Goal: Task Accomplishment & Management: Complete application form

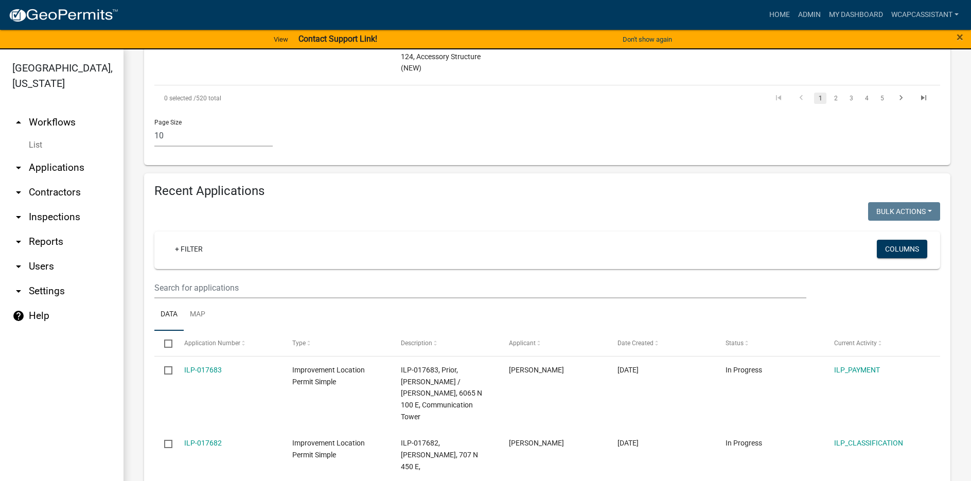
scroll to position [914, 0]
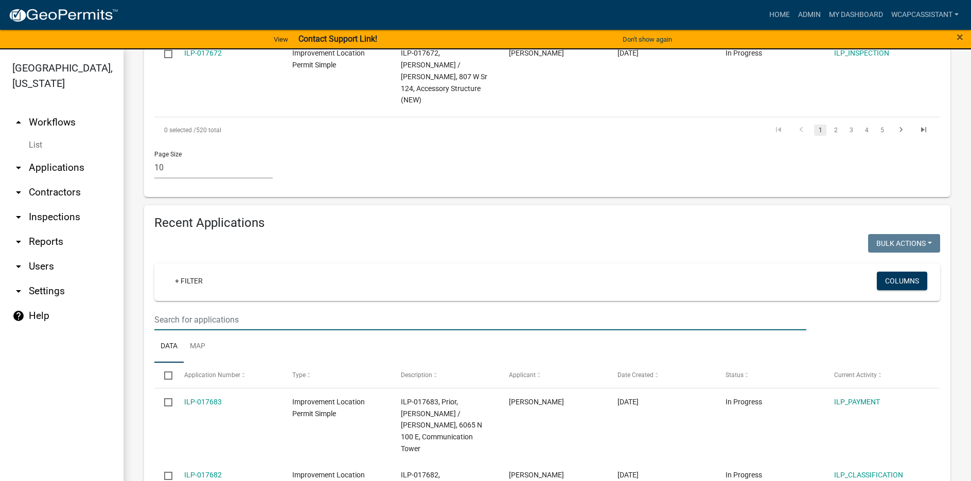
click at [165, 309] on input "text" at bounding box center [480, 319] width 652 height 21
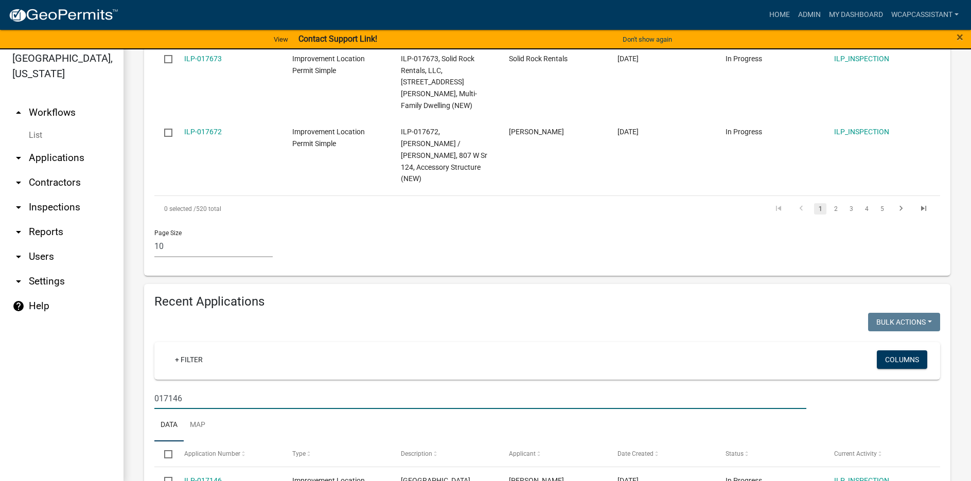
scroll to position [12, 0]
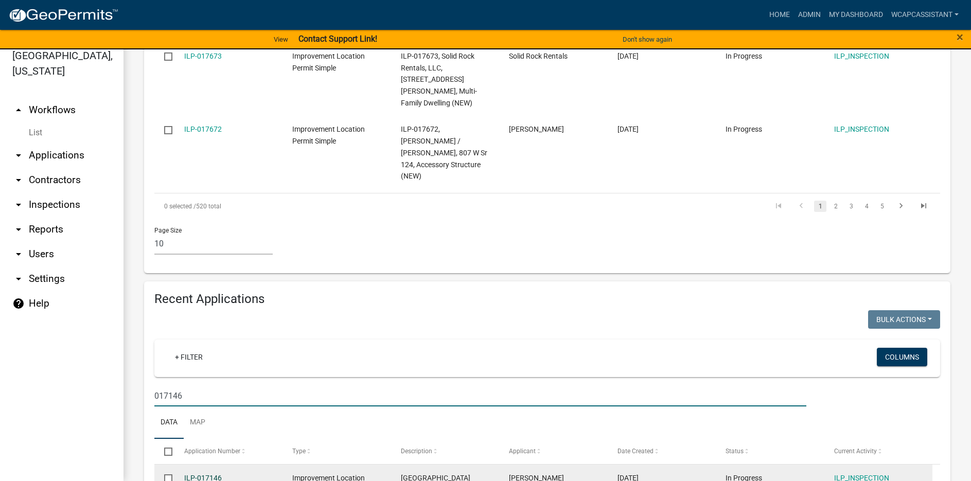
type input "017146"
click at [203, 474] on link "ILP-017146" at bounding box center [203, 478] width 38 height 8
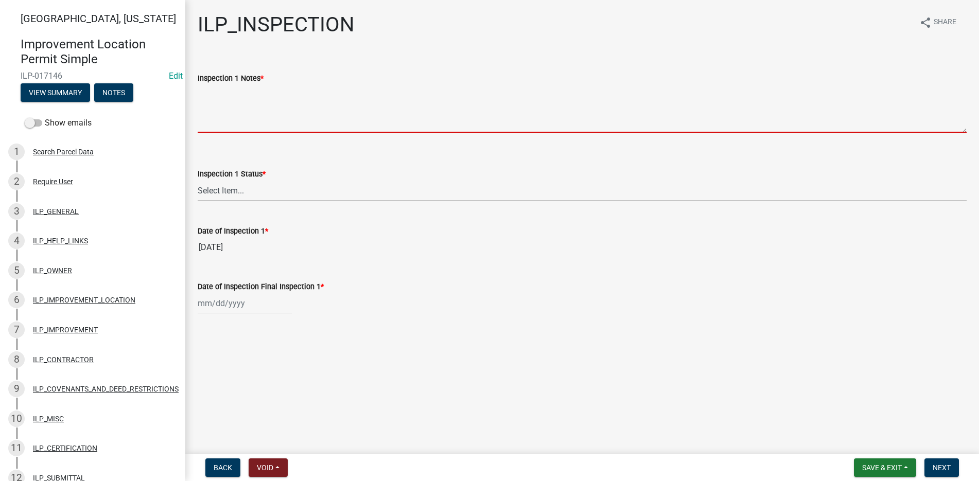
click at [209, 90] on textarea "Inspection 1 Notes *" at bounding box center [582, 108] width 769 height 48
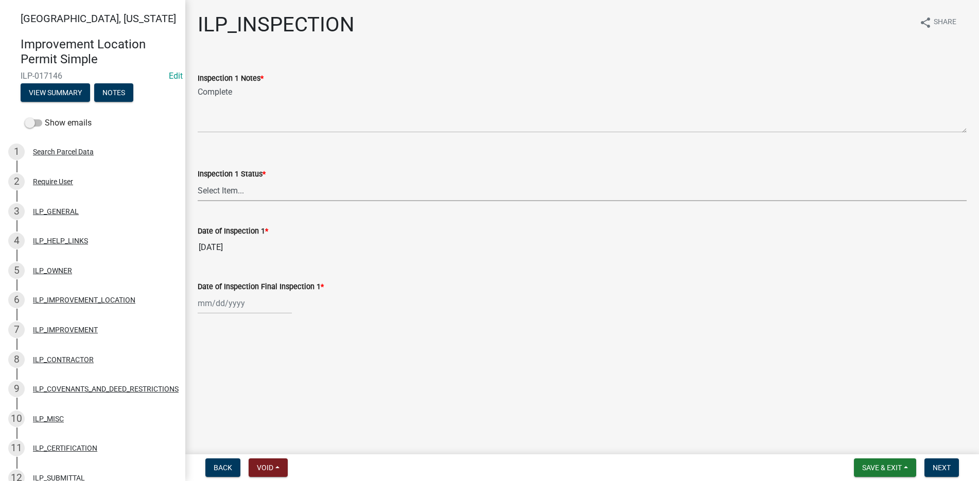
click at [233, 186] on select "Select Item... Complete Violation Void 6 Months Void 24 Months" at bounding box center [582, 190] width 769 height 21
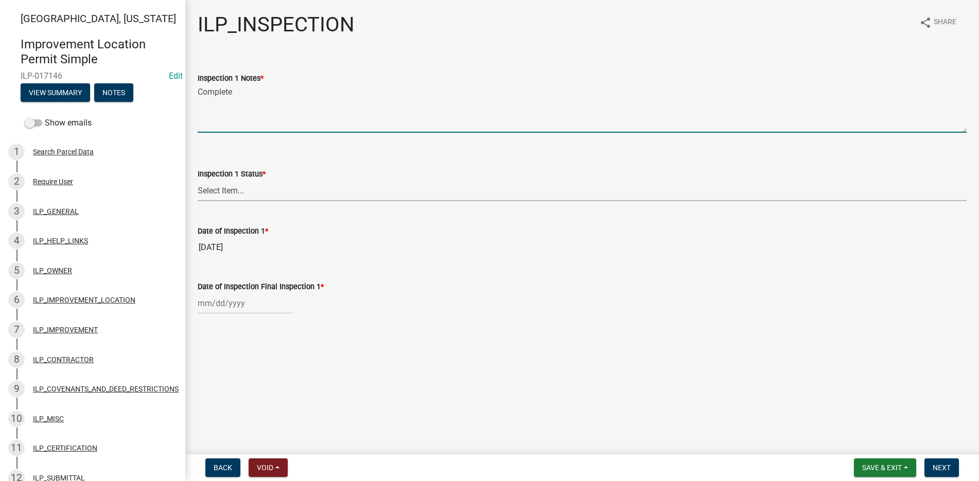
click at [235, 92] on textarea "Complete" at bounding box center [582, 108] width 769 height 48
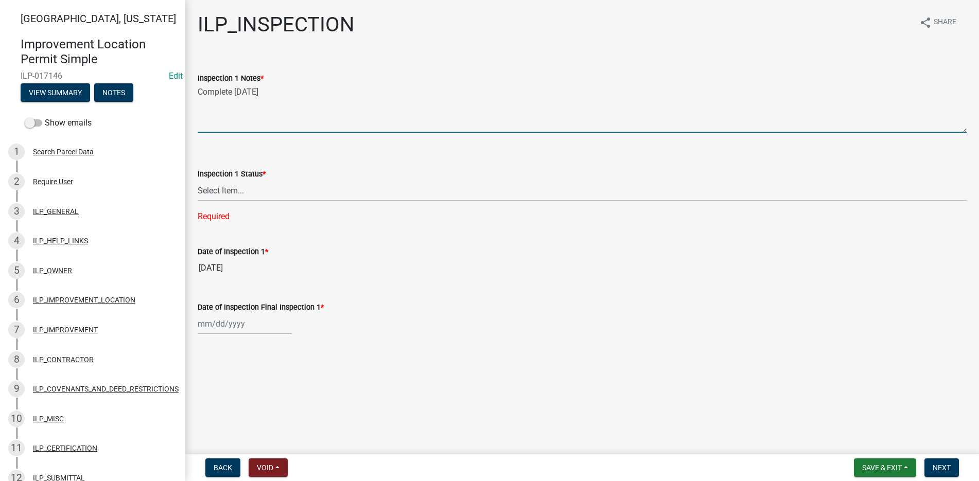
type textarea "Complete [DATE]"
click at [215, 187] on select "Select Item... Complete Violation Void 6 Months Void 24 Months" at bounding box center [582, 190] width 769 height 21
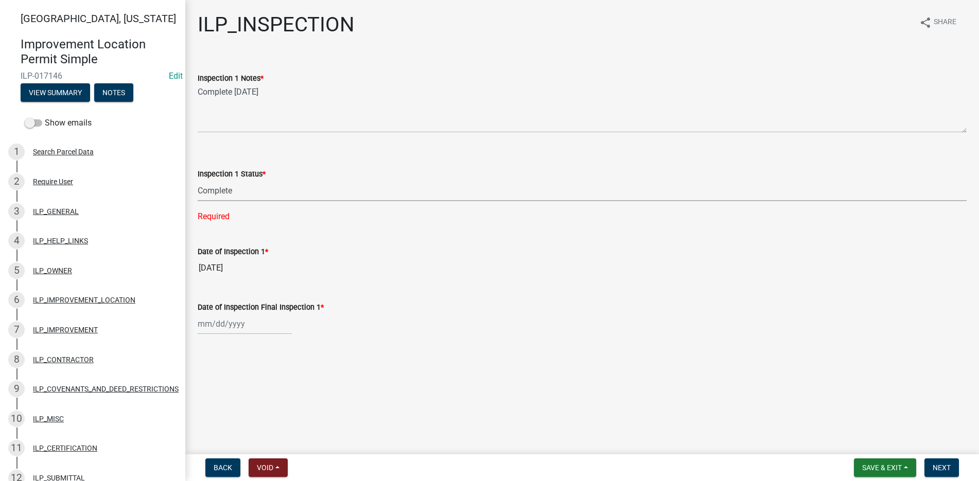
click at [198, 180] on select "Select Item... Complete Violation Void 6 Months Void 24 Months" at bounding box center [582, 190] width 769 height 21
select select "c8e0900f-4965-4a2e-9672-08371caab001"
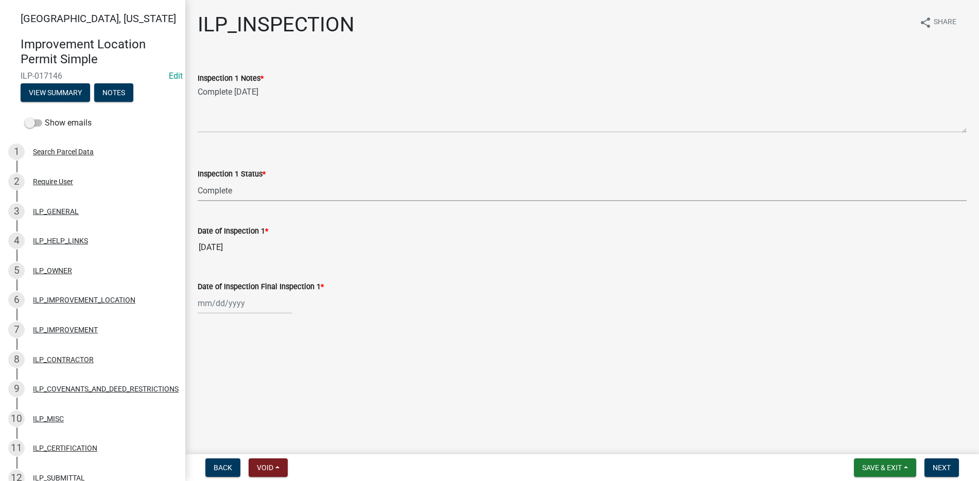
select select "9"
select select "2025"
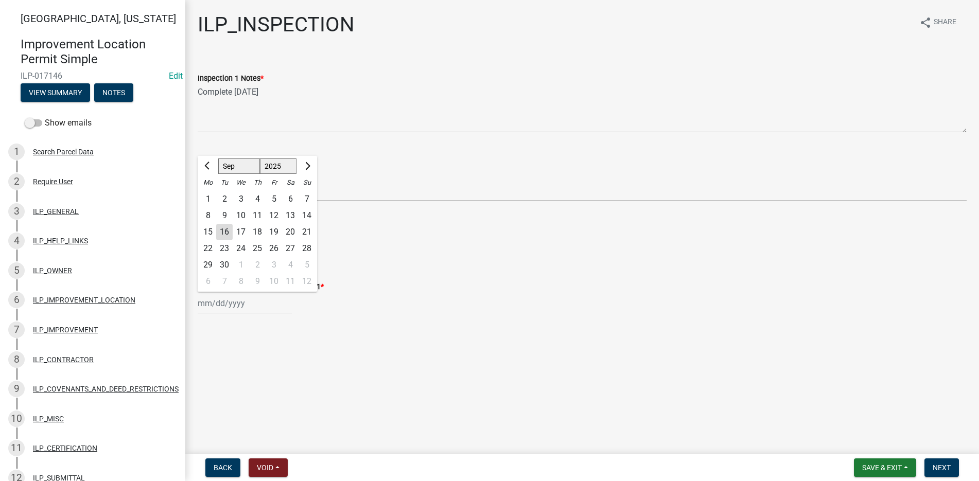
click at [233, 306] on div "[PERSON_NAME] Feb Mar Apr [PERSON_NAME][DATE] Oct Nov [DATE] 1526 1527 1528 152…" at bounding box center [245, 303] width 94 height 21
click at [225, 230] on div "16" at bounding box center [224, 232] width 16 height 16
type input "[DATE]"
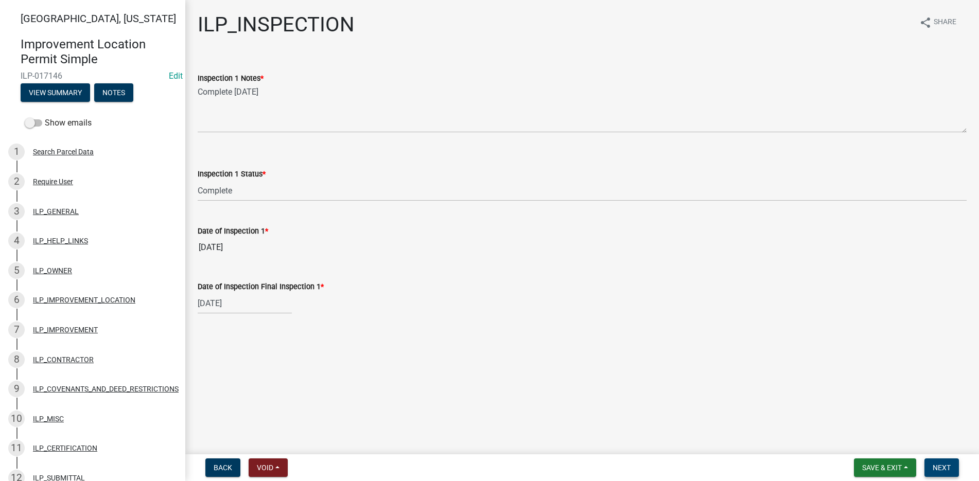
click at [950, 466] on span "Next" at bounding box center [942, 468] width 18 height 8
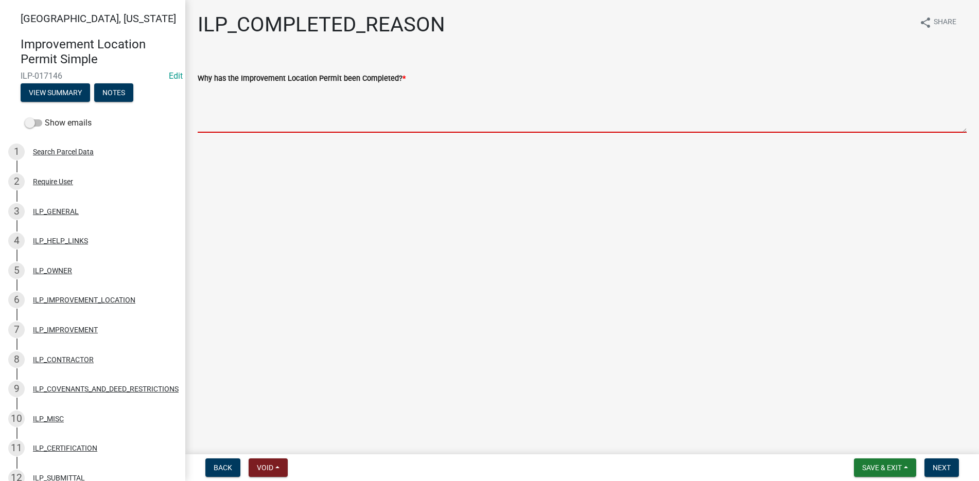
click at [207, 90] on textarea "Why has the Improvement Location Permit been Completed? *" at bounding box center [582, 108] width 769 height 48
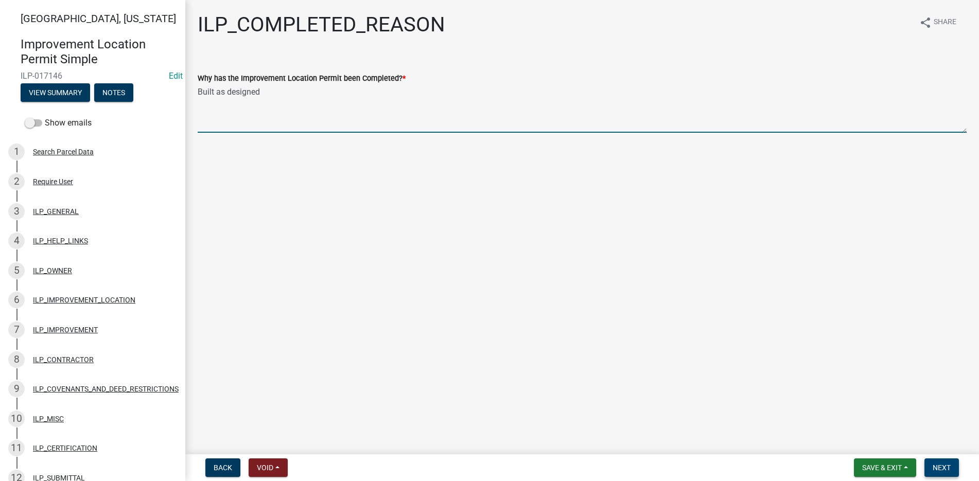
type textarea "Built as designed"
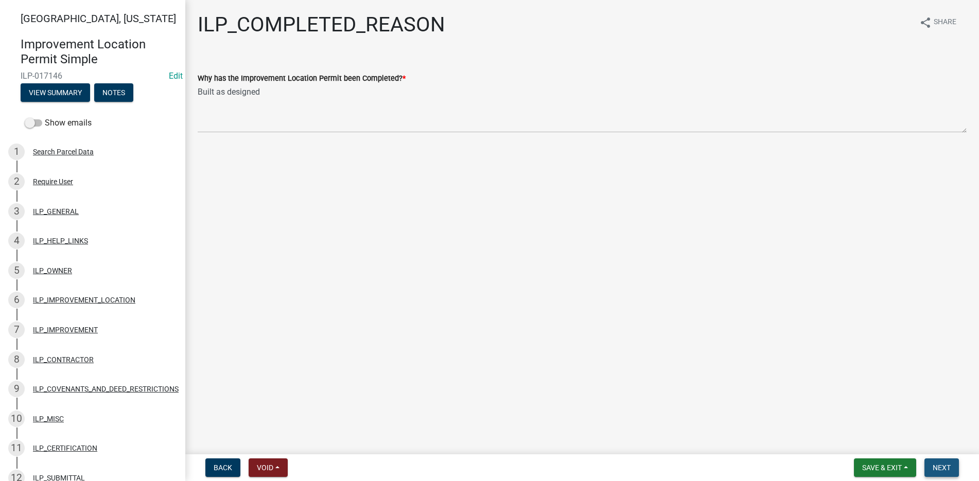
click at [947, 465] on span "Next" at bounding box center [942, 468] width 18 height 8
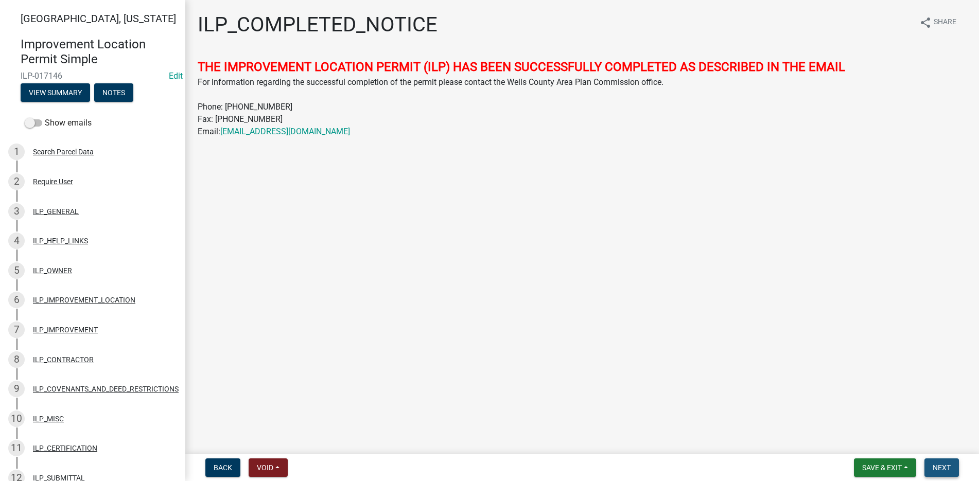
click at [947, 465] on span "Next" at bounding box center [942, 468] width 18 height 8
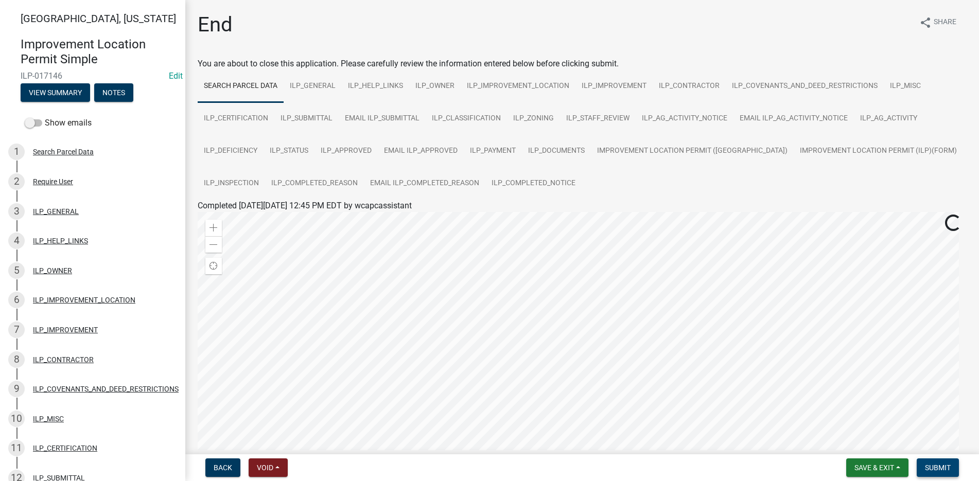
click at [947, 462] on button "Submit" at bounding box center [938, 468] width 42 height 19
